Goal: Find contact information: Find contact information

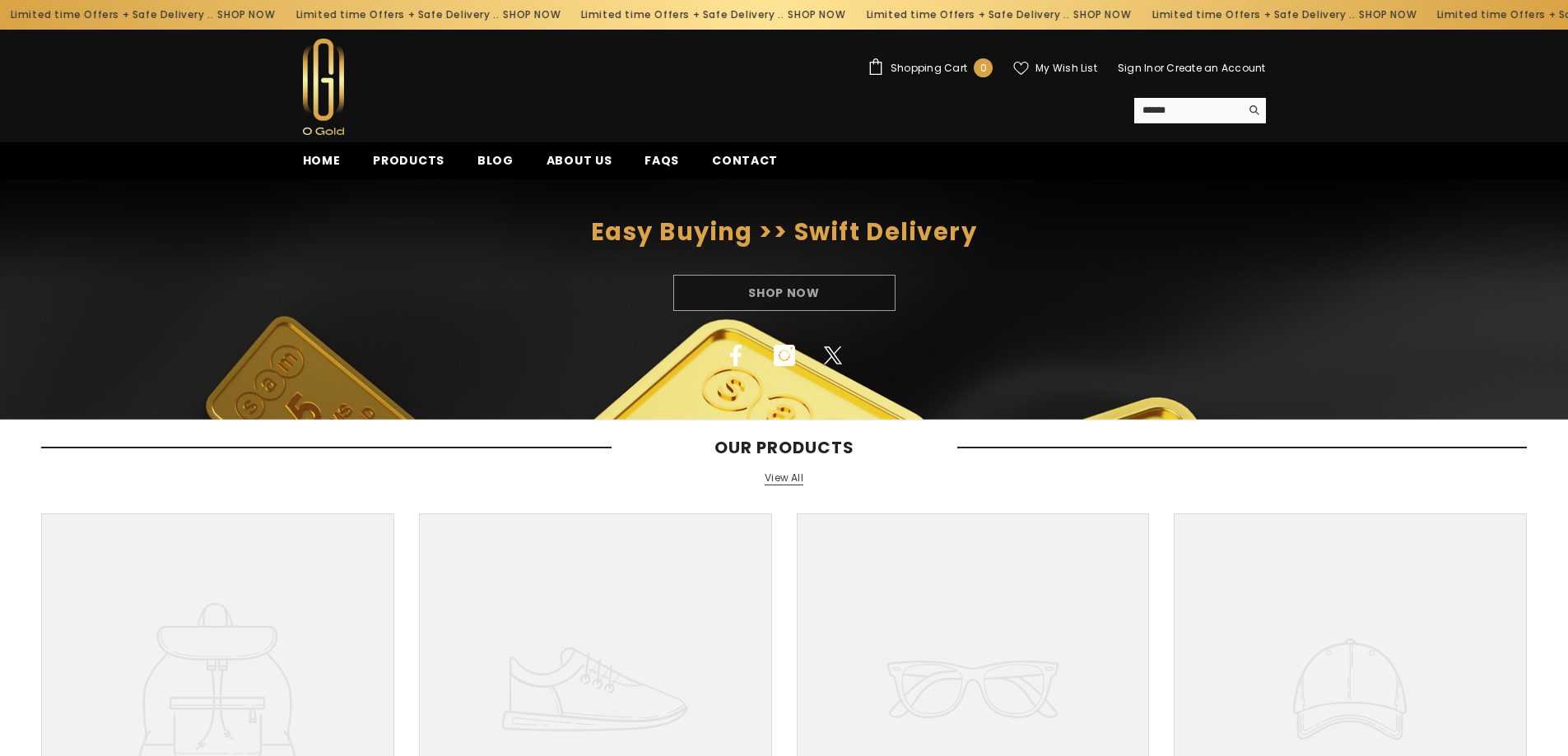
click at [719, 151] on link "Contact" at bounding box center [744, 165] width 99 height 28
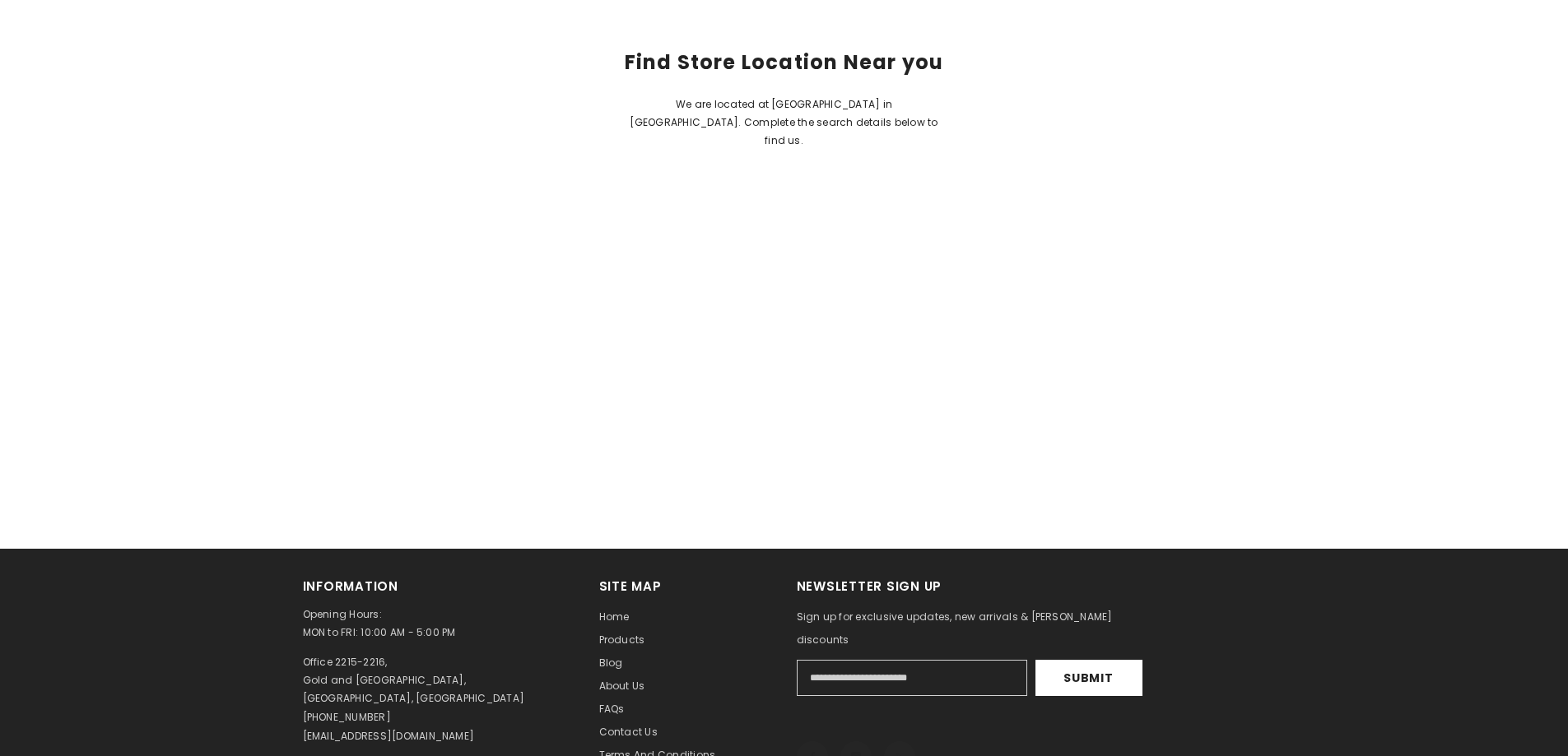
scroll to position [1070, 0]
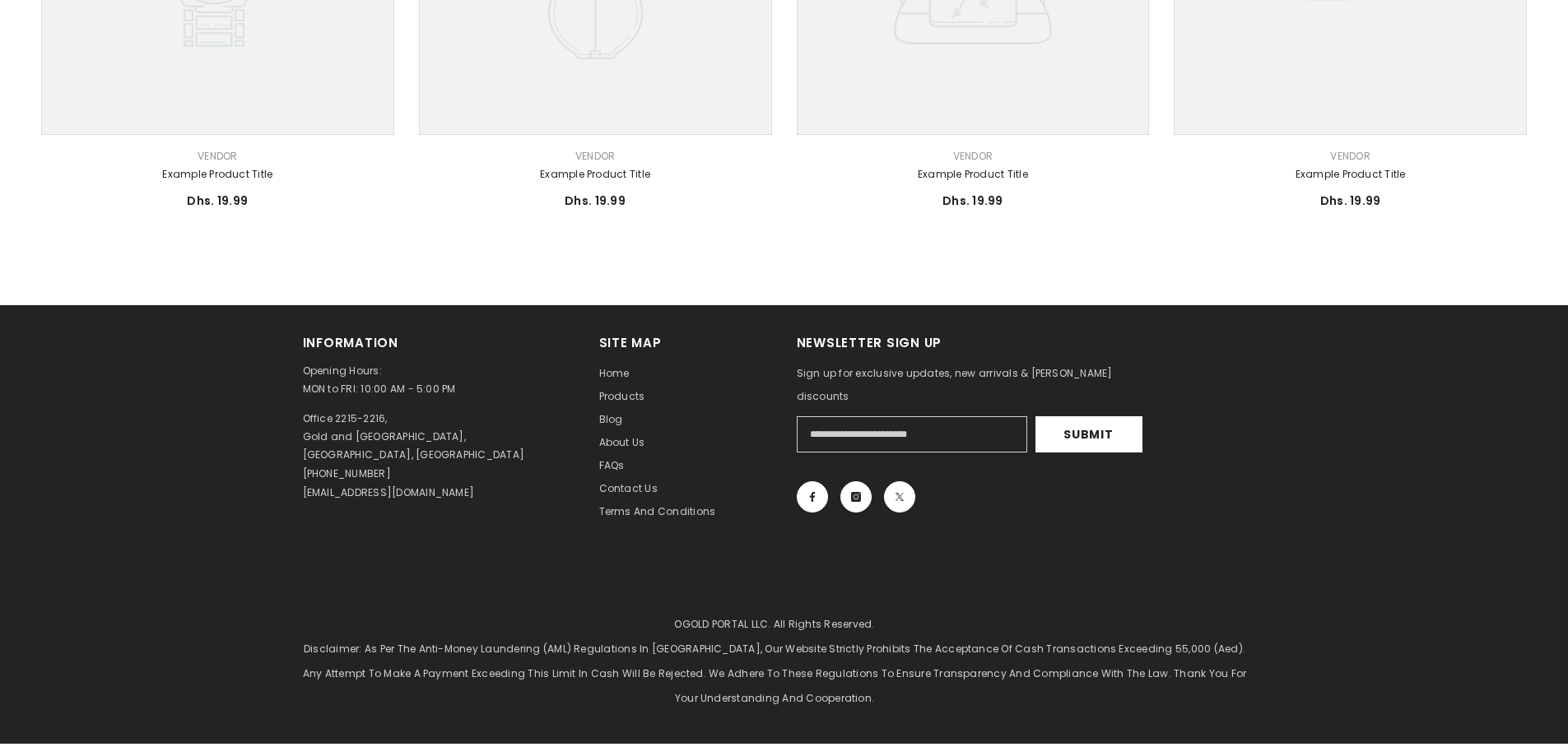
scroll to position [1234, 0]
